Goal: Task Accomplishment & Management: Use online tool/utility

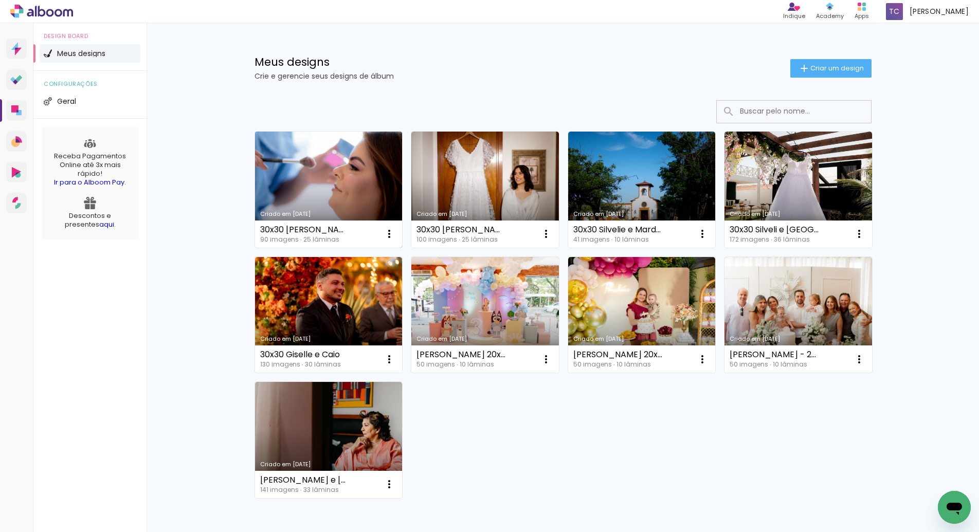
click at [354, 185] on link "Criado em [DATE]" at bounding box center [329, 190] width 148 height 116
click at [362, 197] on link "Criado em [DATE]" at bounding box center [329, 190] width 148 height 116
